Goal: Check status: Check status

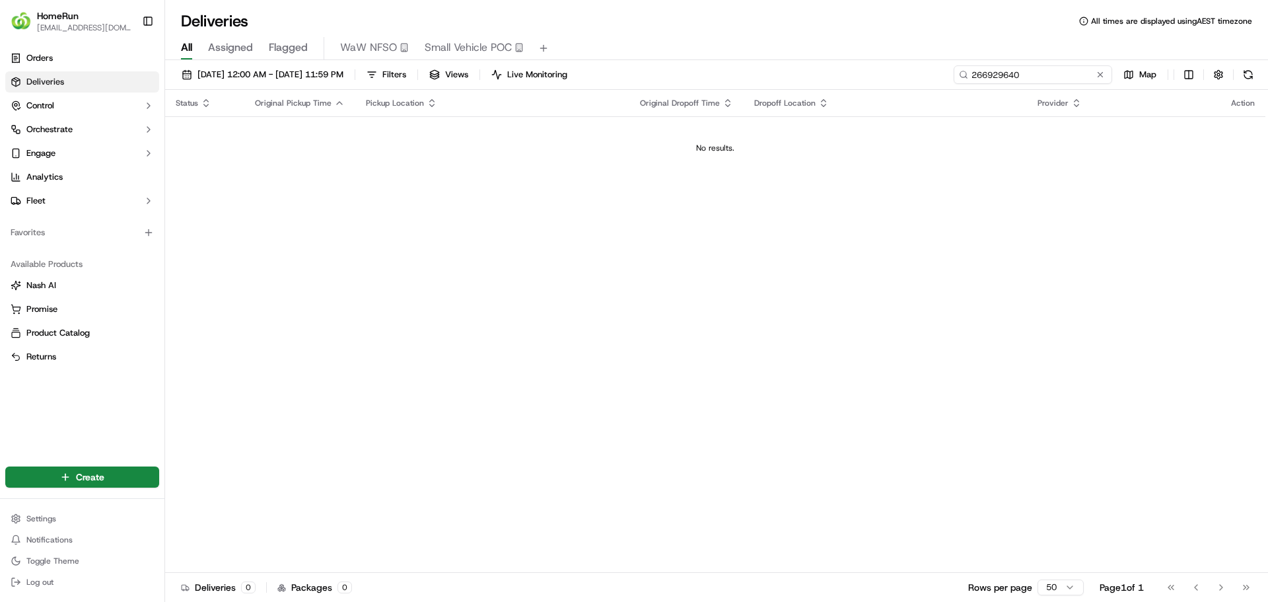
drag, startPoint x: 1058, startPoint y: 73, endPoint x: 937, endPoint y: 73, distance: 120.2
click at [938, 73] on div "[DATE] 12:00 AM - [DATE] 11:59 PM Filters Views Live Monitoring 266929640 Map" at bounding box center [716, 77] width 1103 height 24
paste input "9684588"
type input "269684588"
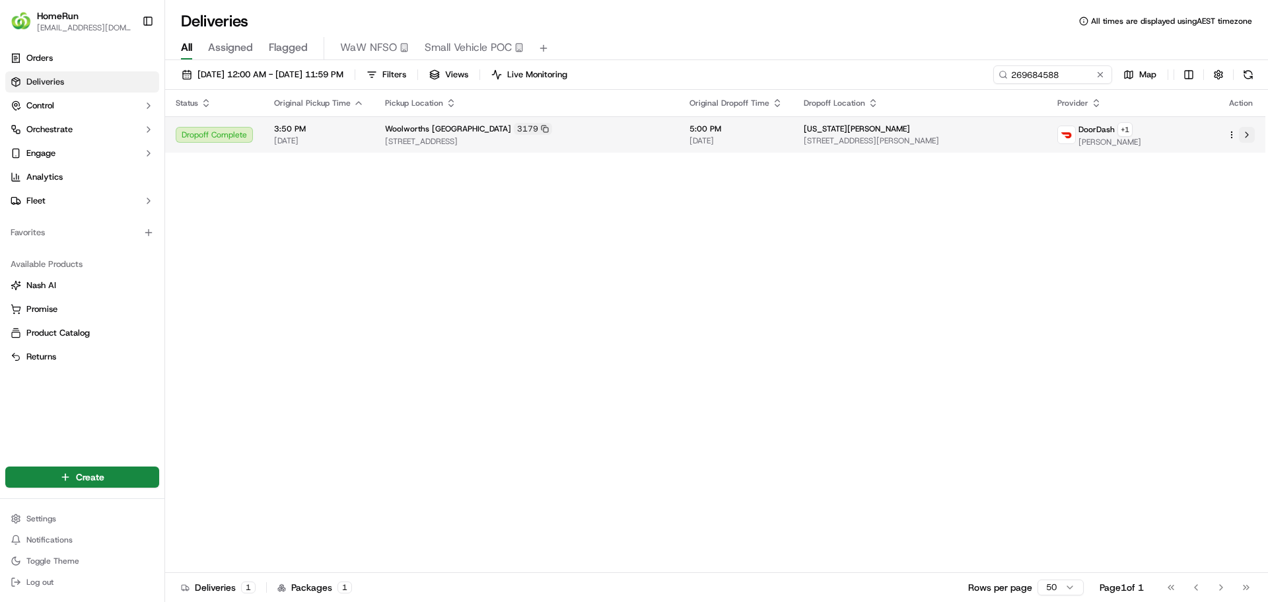
click at [1243, 135] on button at bounding box center [1247, 135] width 16 height 16
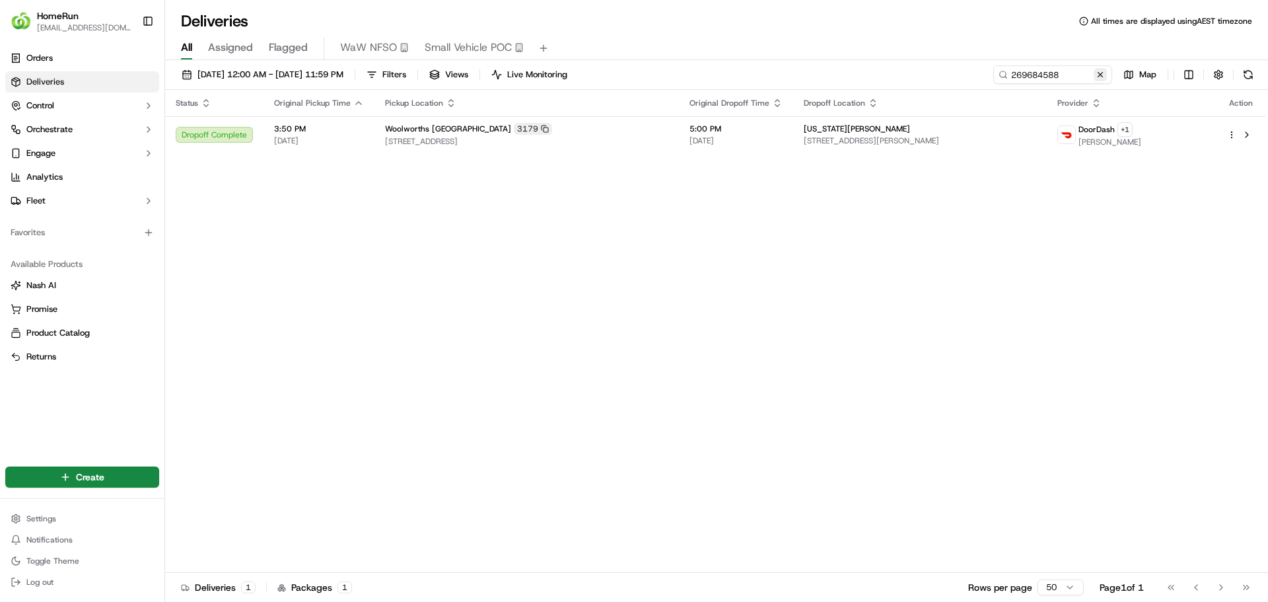
click at [1106, 75] on button at bounding box center [1100, 74] width 13 height 13
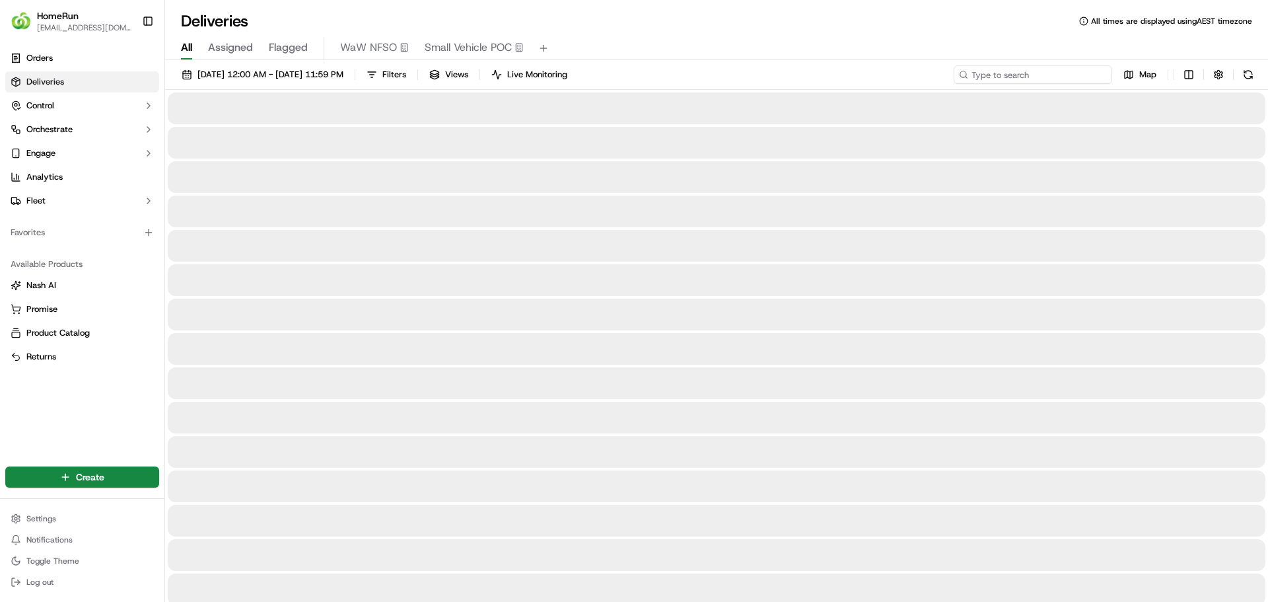
click at [1061, 76] on input at bounding box center [1033, 74] width 159 height 18
paste input "269703990"
type input "269703990"
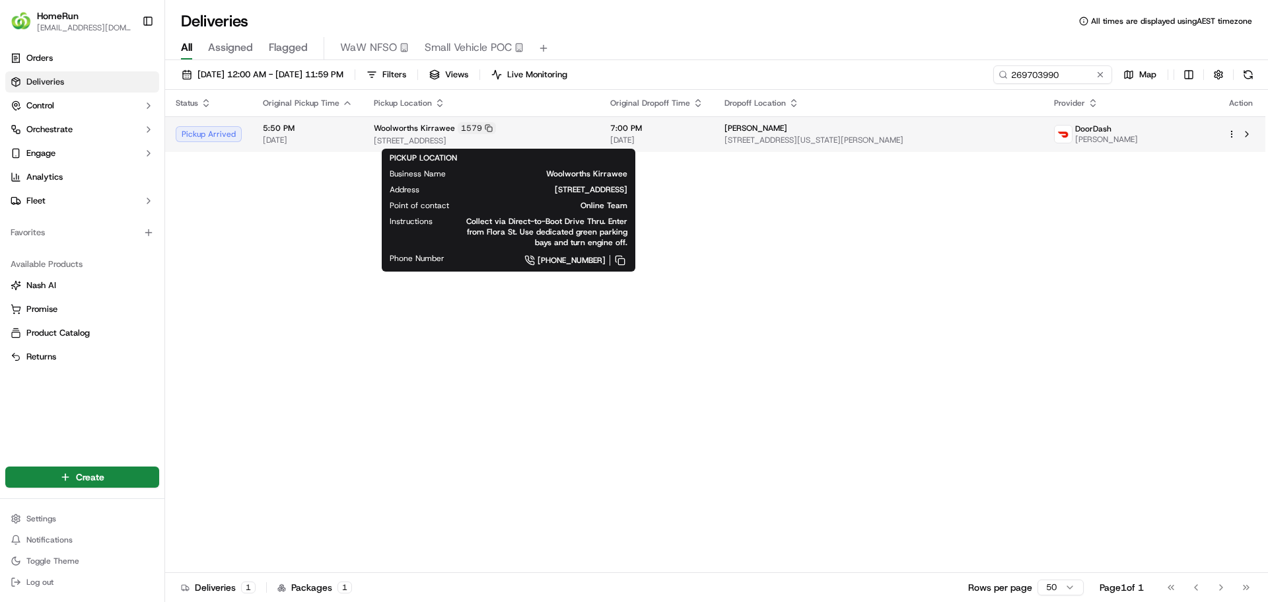
click at [546, 135] on span "[STREET_ADDRESS]" at bounding box center [481, 140] width 215 height 11
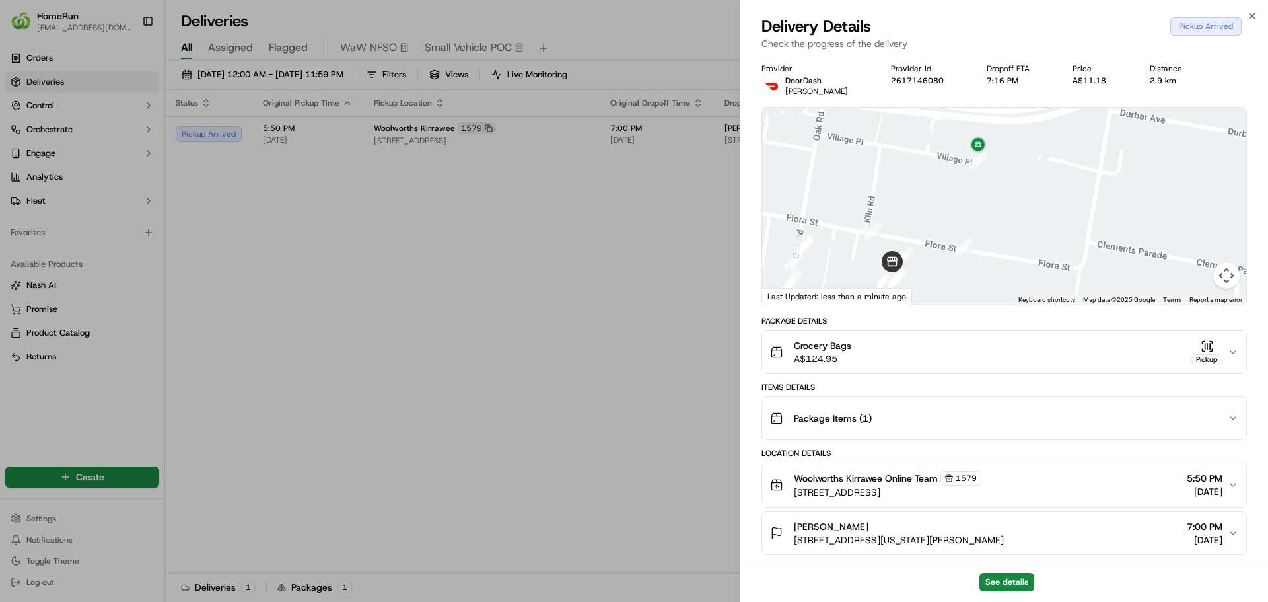
drag, startPoint x: 978, startPoint y: 198, endPoint x: 994, endPoint y: 225, distance: 31.1
click at [994, 225] on div at bounding box center [1004, 206] width 484 height 197
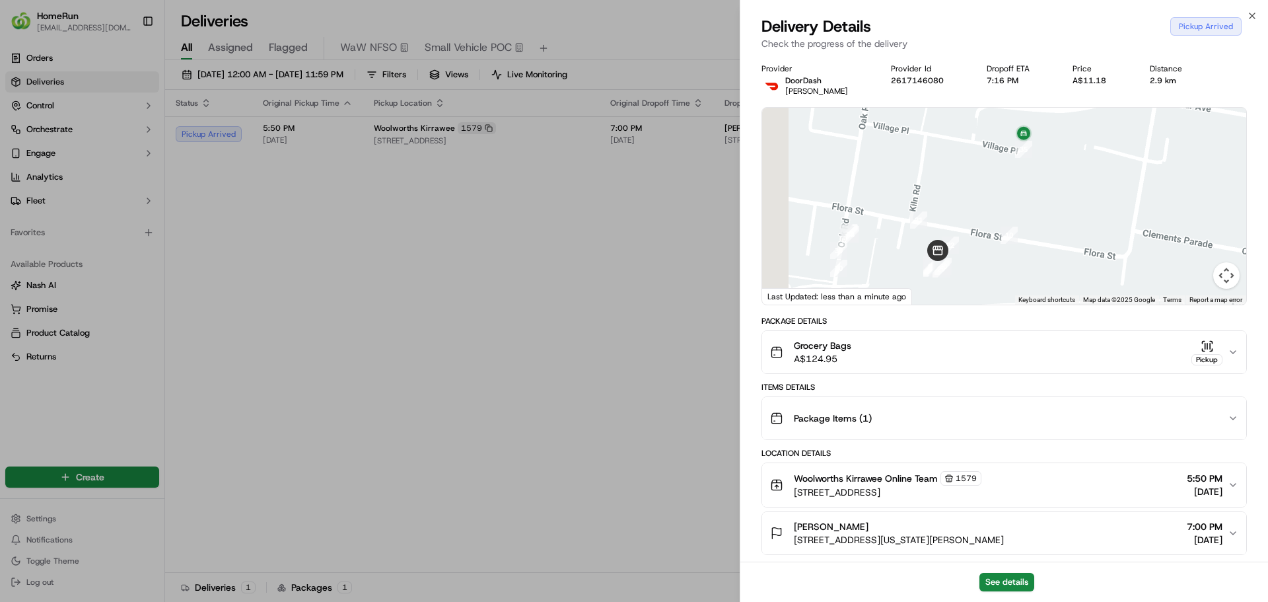
drag, startPoint x: 1004, startPoint y: 230, endPoint x: 1037, endPoint y: 149, distance: 87.7
click at [1037, 149] on div at bounding box center [1004, 206] width 484 height 197
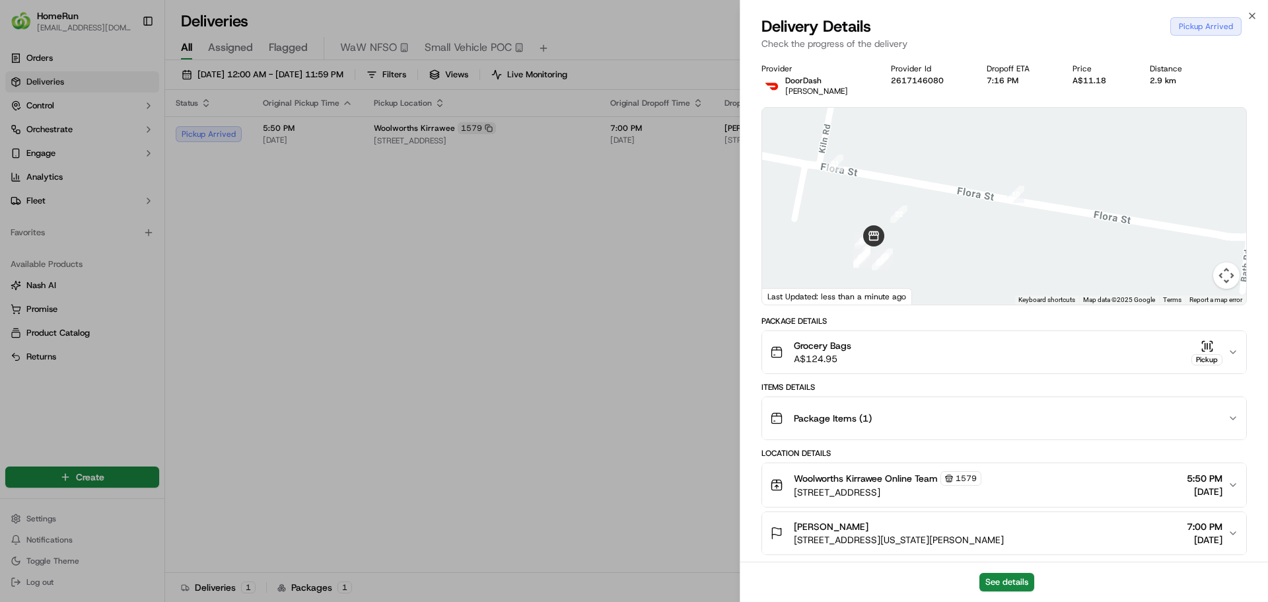
drag, startPoint x: 972, startPoint y: 201, endPoint x: 983, endPoint y: 231, distance: 31.8
click at [983, 231] on div at bounding box center [1004, 206] width 484 height 197
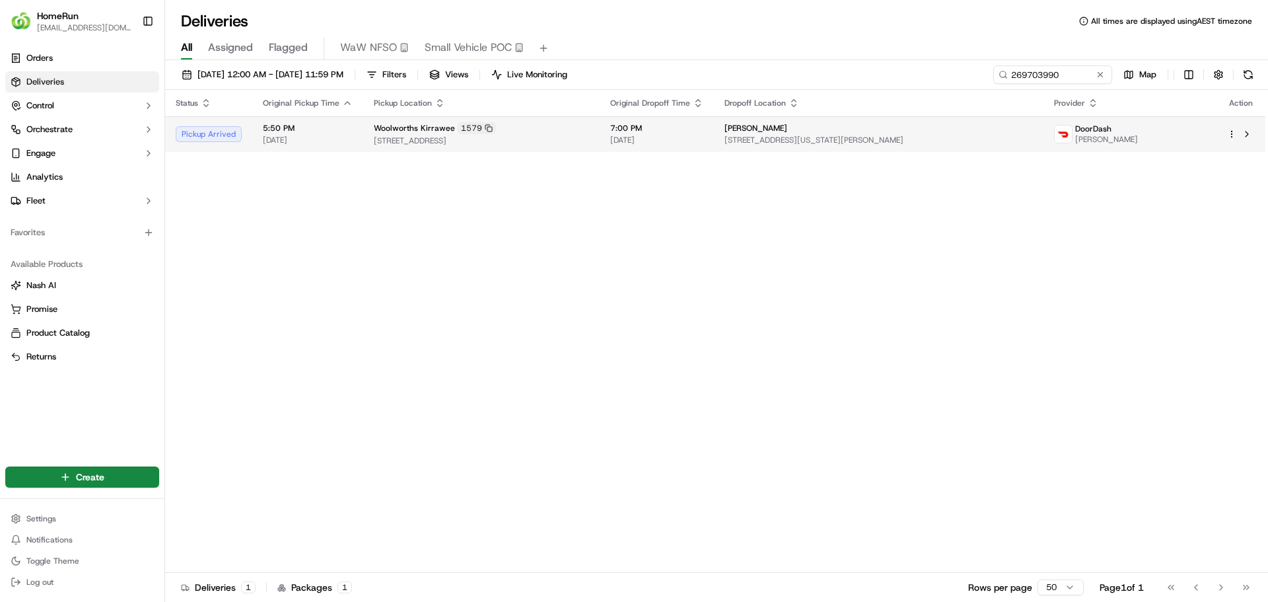
click at [555, 148] on td "Woolworths Kirrawee 1579 28-34 Flora Street, Kirrawee, NSW 2232, AU" at bounding box center [481, 134] width 237 height 36
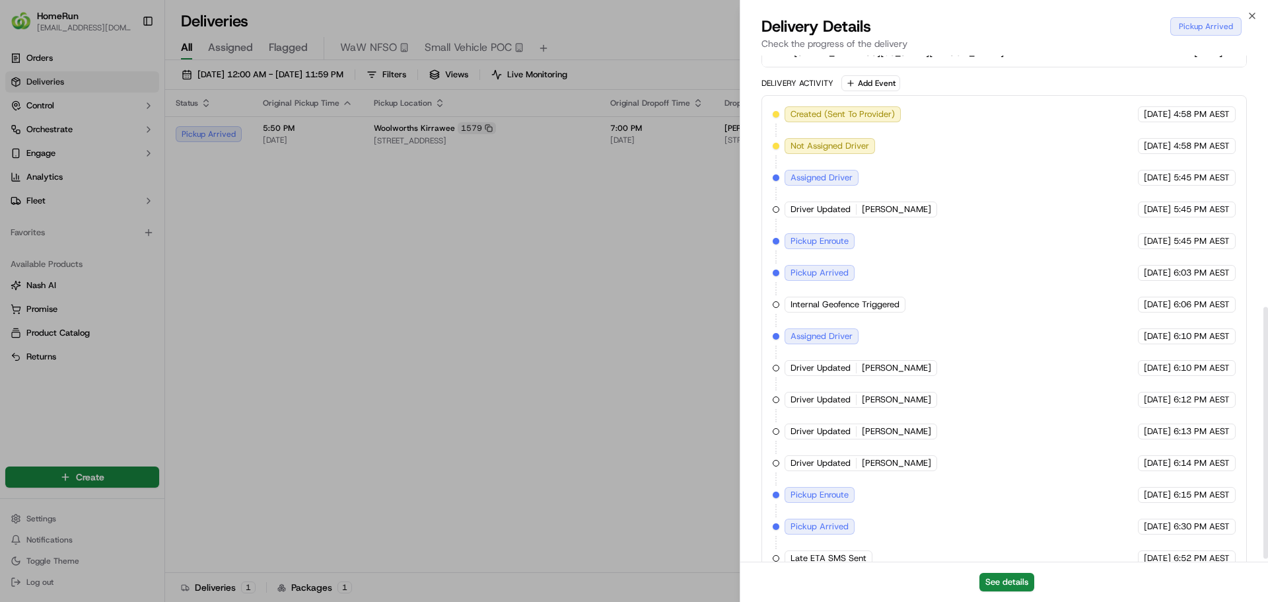
scroll to position [511, 0]
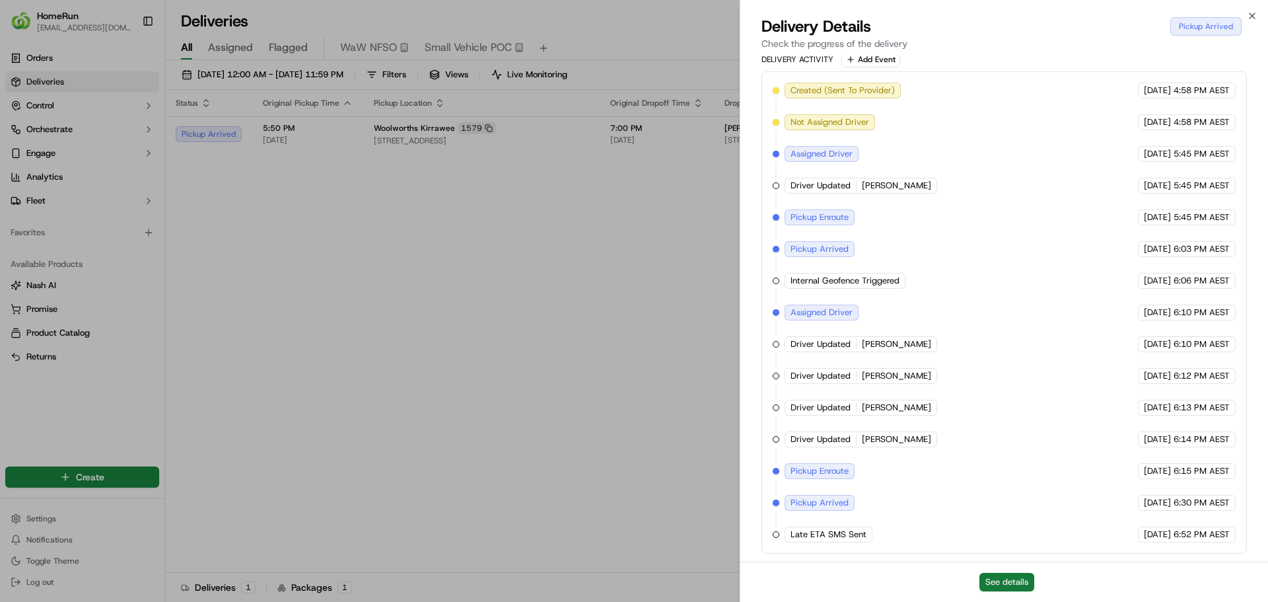
click at [1029, 579] on button "See details" at bounding box center [1007, 582] width 55 height 18
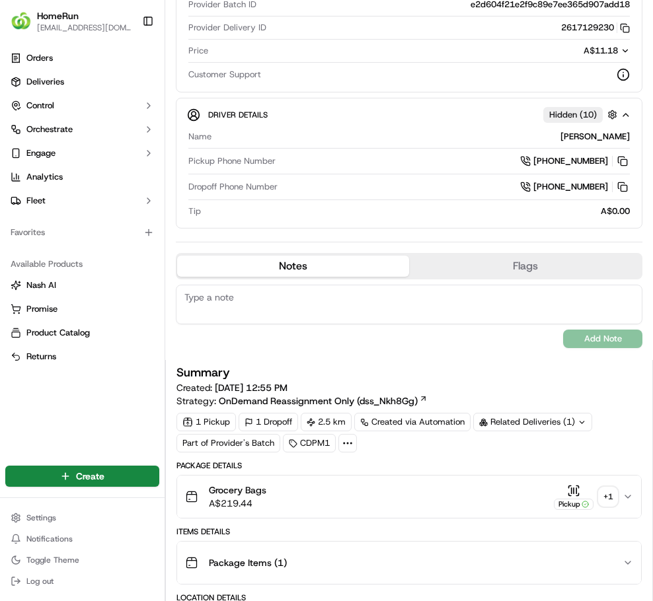
scroll to position [462, 0]
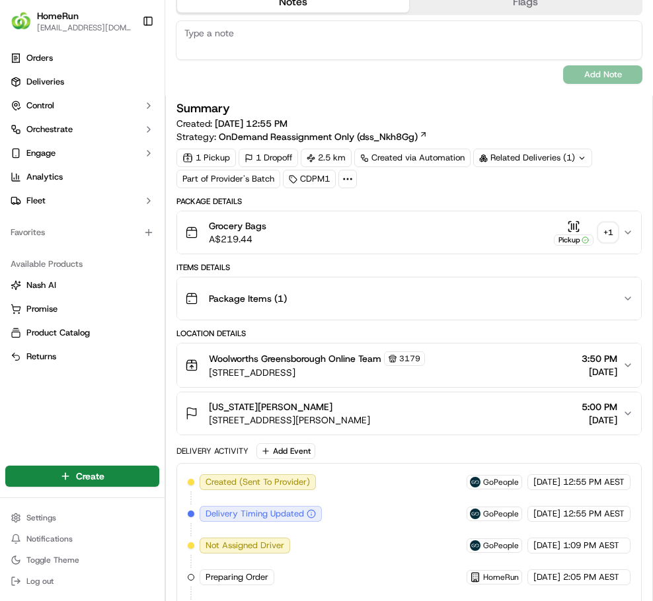
click at [599, 242] on div "+ 1" at bounding box center [608, 232] width 18 height 18
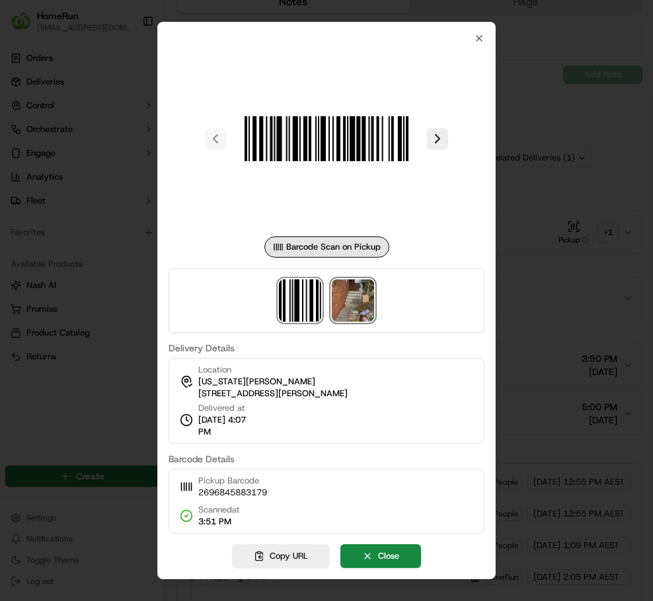
click at [365, 312] on img at bounding box center [353, 300] width 42 height 42
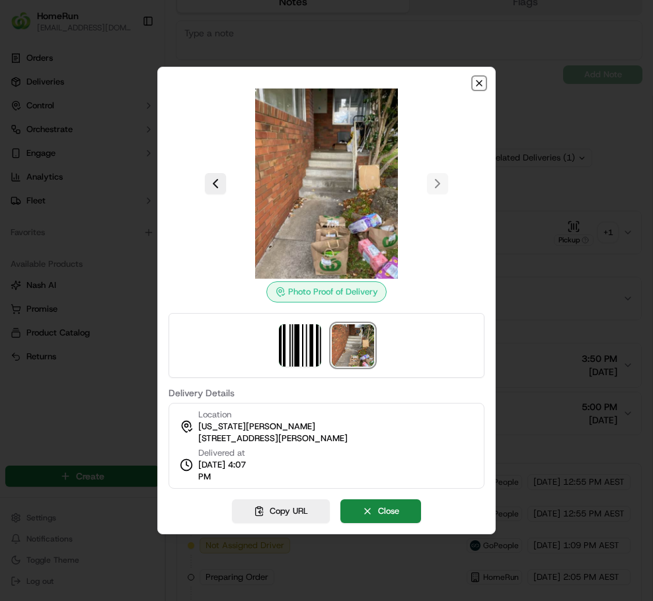
click at [481, 87] on icon "button" at bounding box center [479, 83] width 11 height 11
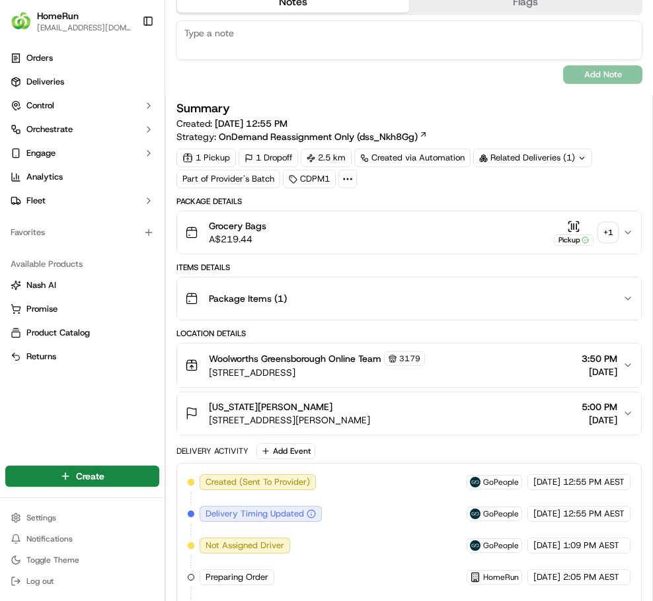
click at [593, 143] on div "Summary Created: 16/09/2025 12:55 PM Strategy: OnDemand Reassignment Only (dss_…" at bounding box center [408, 122] width 465 height 41
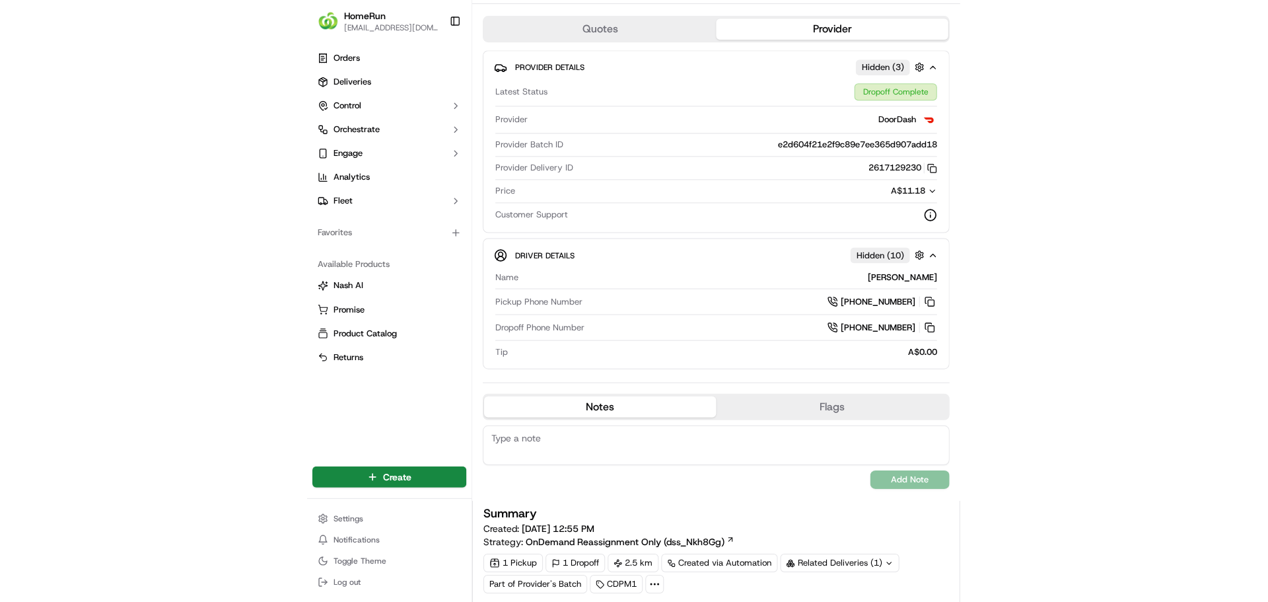
scroll to position [0, 0]
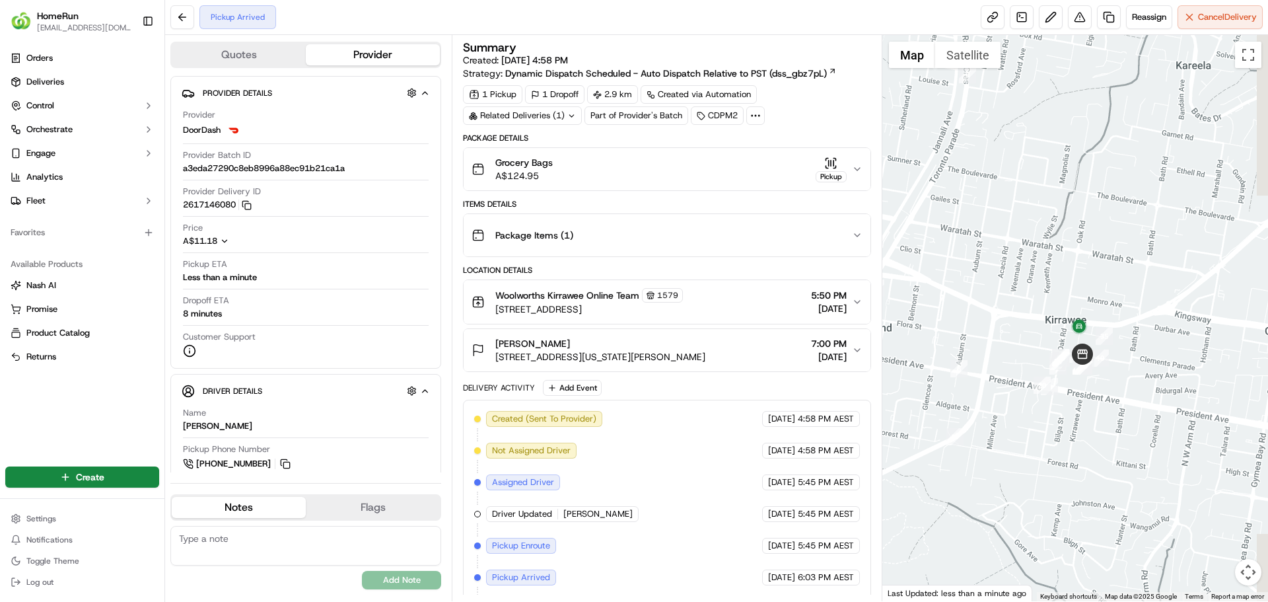
drag, startPoint x: 1005, startPoint y: 367, endPoint x: 888, endPoint y: 351, distance: 118.1
click at [888, 351] on div at bounding box center [1076, 318] width 386 height 566
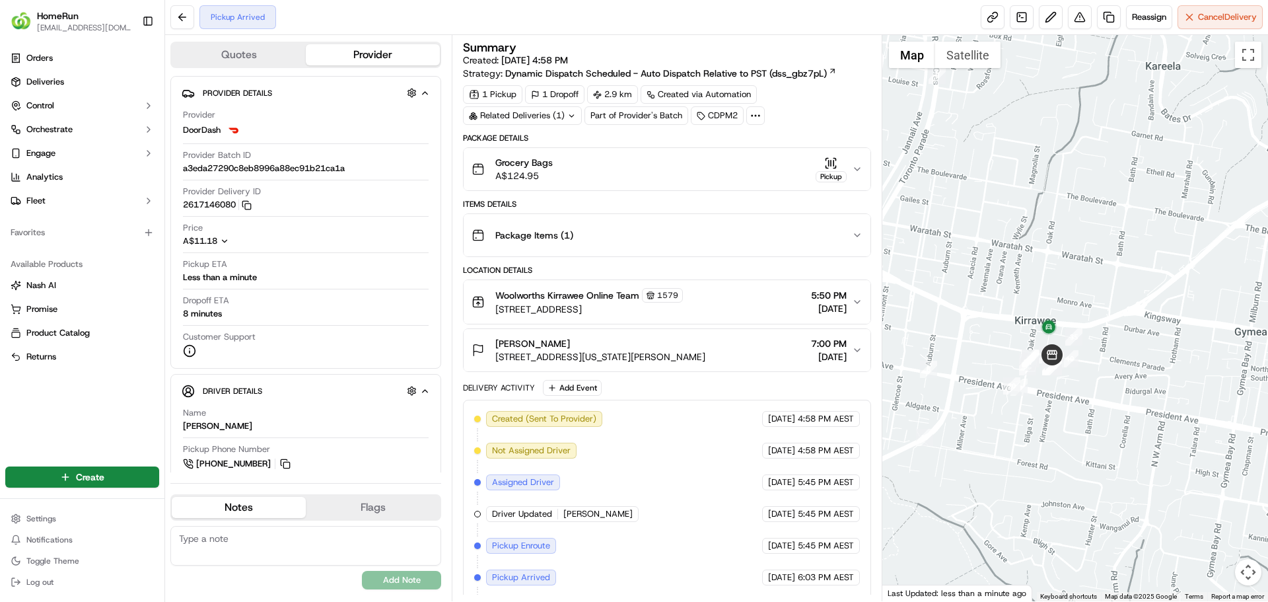
drag, startPoint x: 1050, startPoint y: 270, endPoint x: 1008, endPoint y: 262, distance: 43.0
click at [1008, 262] on div at bounding box center [1076, 318] width 386 height 566
